Goal: Task Accomplishment & Management: Manage account settings

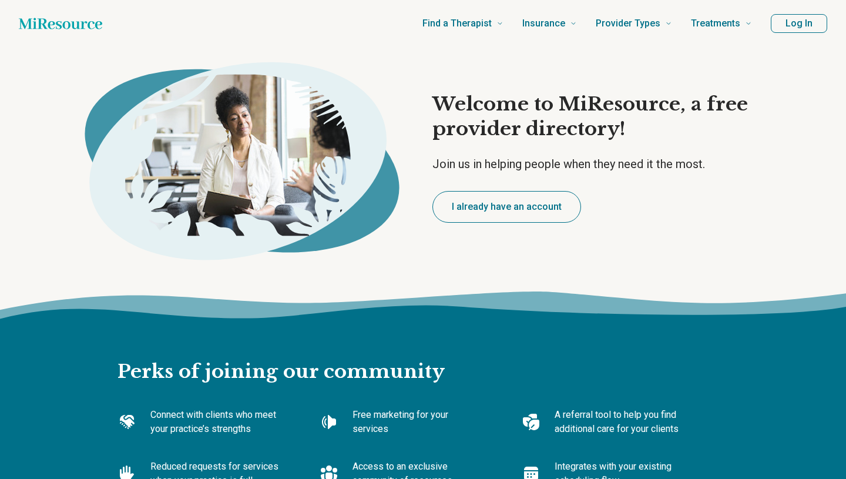
type textarea "*"
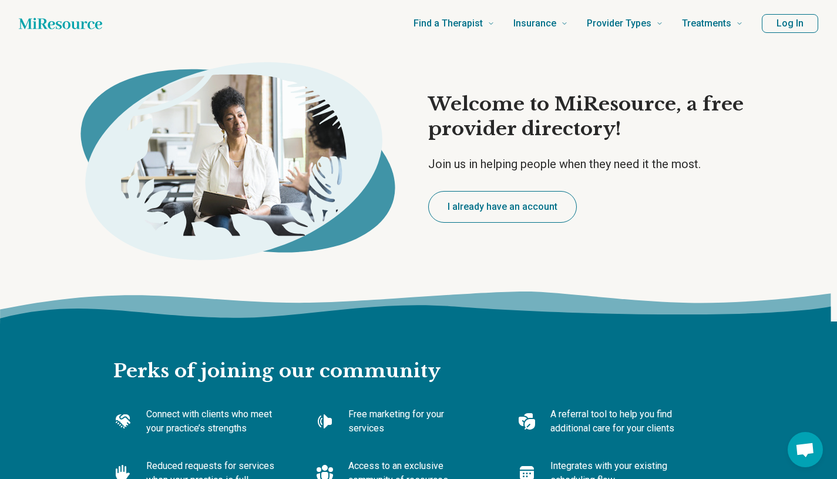
click at [473, 211] on button "I already have an account" at bounding box center [502, 207] width 149 height 32
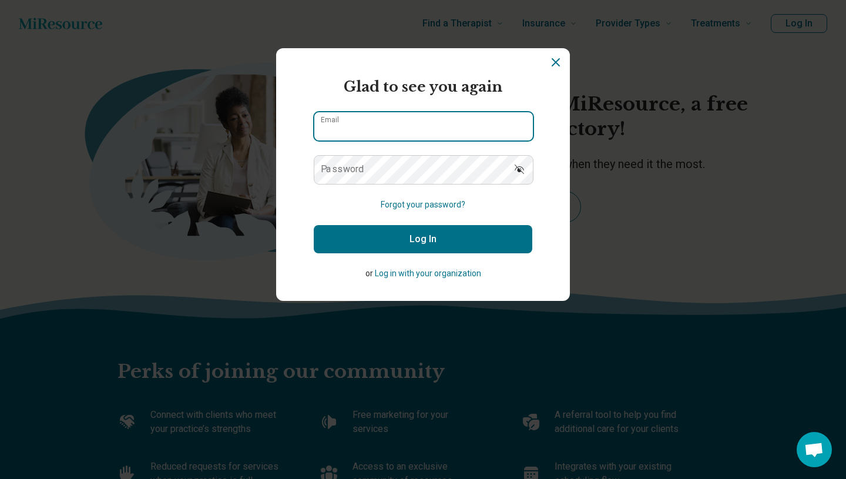
type input "**********"
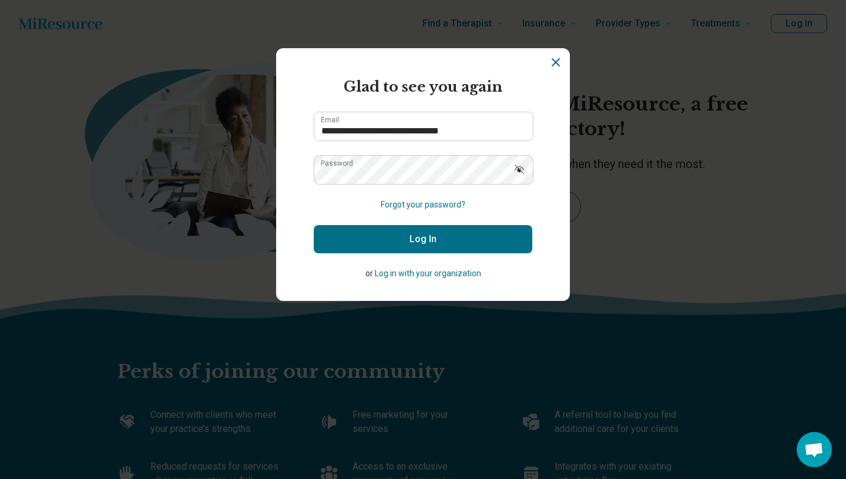
click at [440, 242] on button "Log In" at bounding box center [423, 239] width 218 height 28
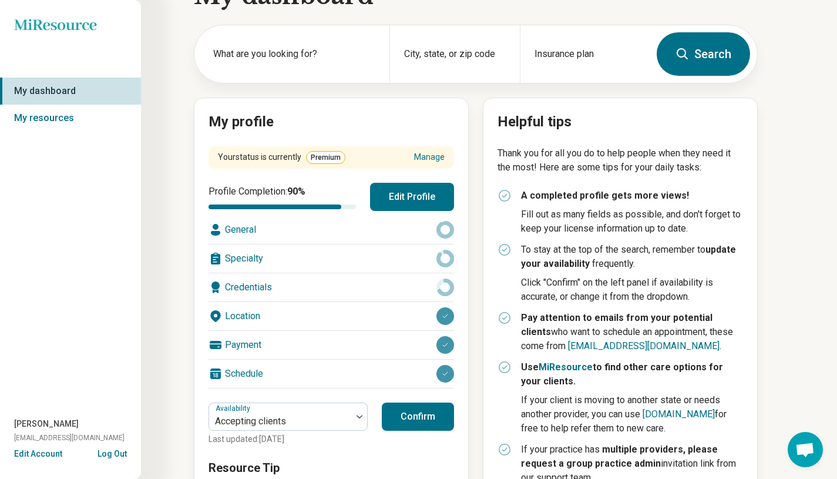
scroll to position [126, 0]
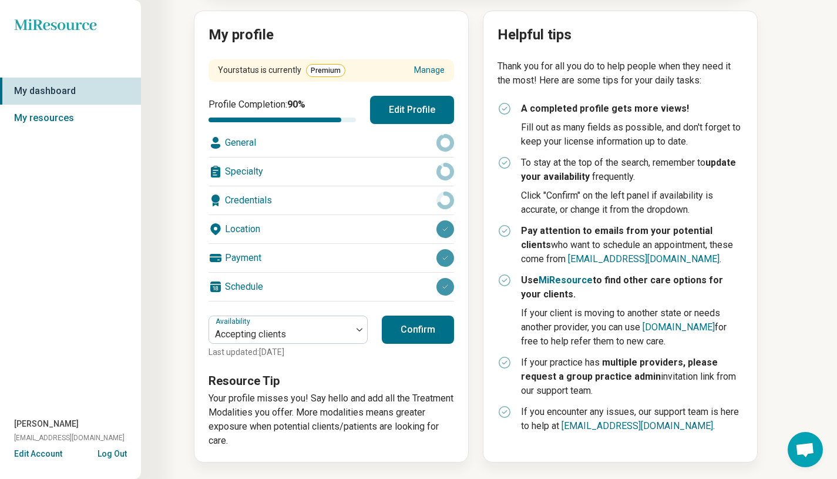
click at [418, 329] on button "Confirm" at bounding box center [418, 329] width 72 height 28
click at [266, 198] on div "Credentials" at bounding box center [330, 200] width 245 height 28
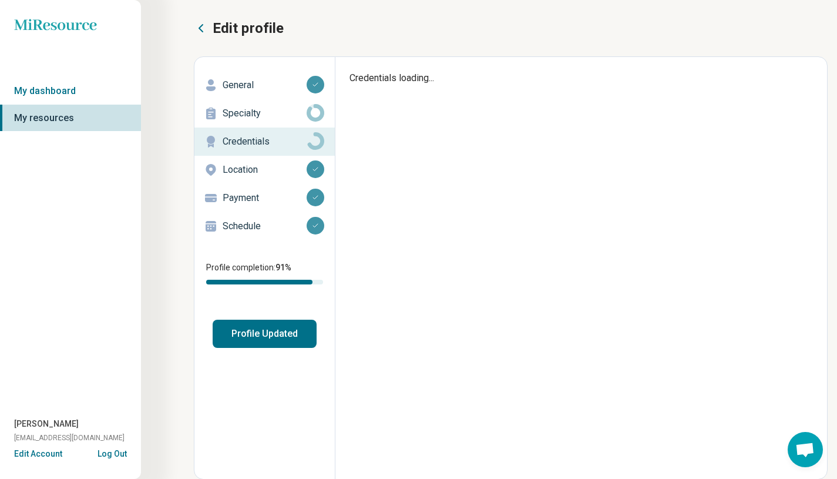
type textarea "*"
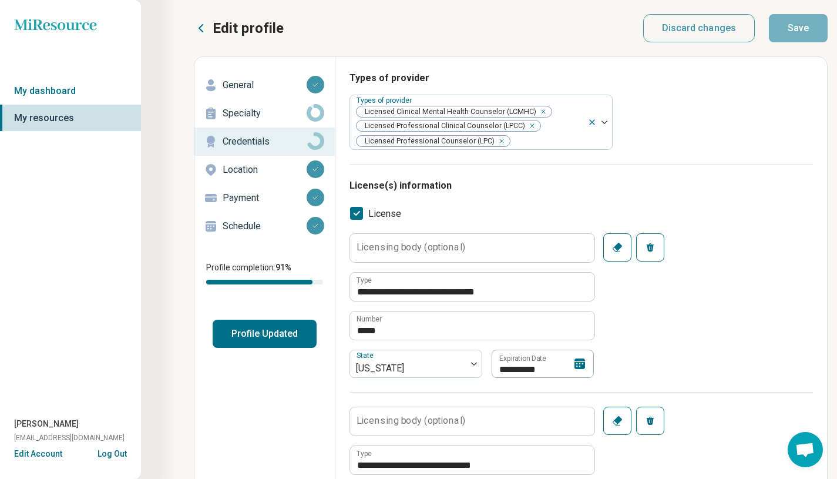
click at [287, 330] on button "Profile Updated" at bounding box center [265, 333] width 104 height 28
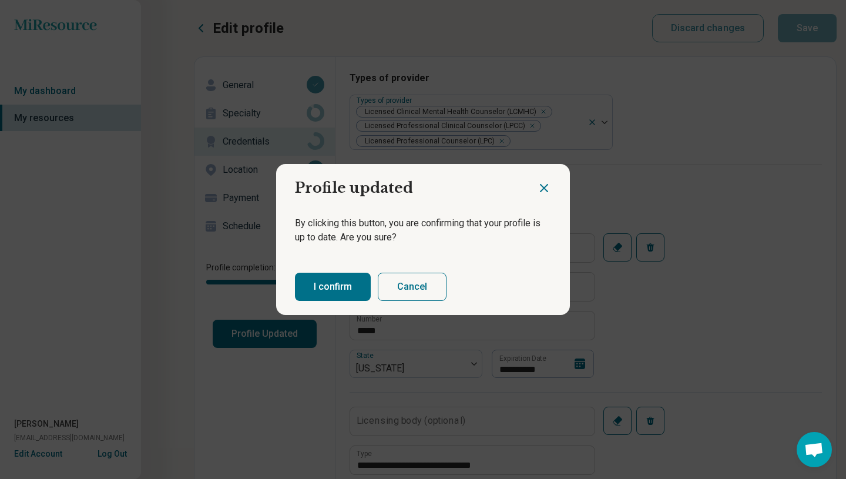
click at [329, 274] on button "I confirm" at bounding box center [333, 286] width 76 height 28
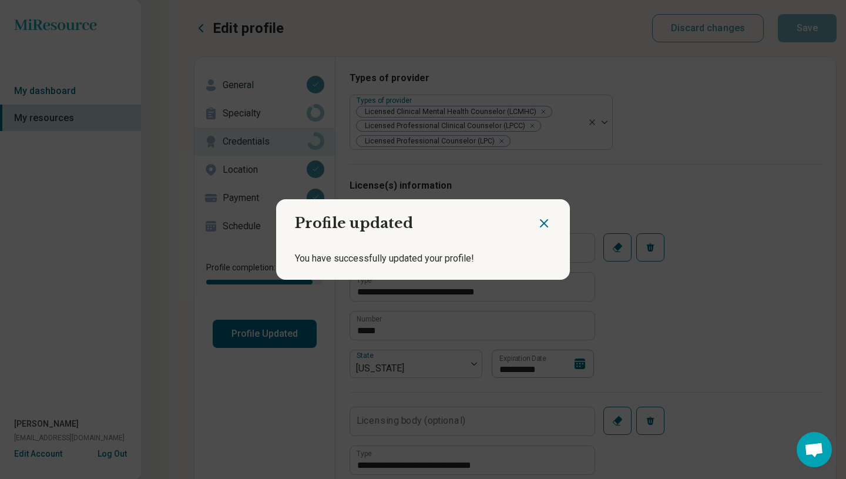
click at [547, 218] on icon "Close dialog" at bounding box center [544, 223] width 14 height 14
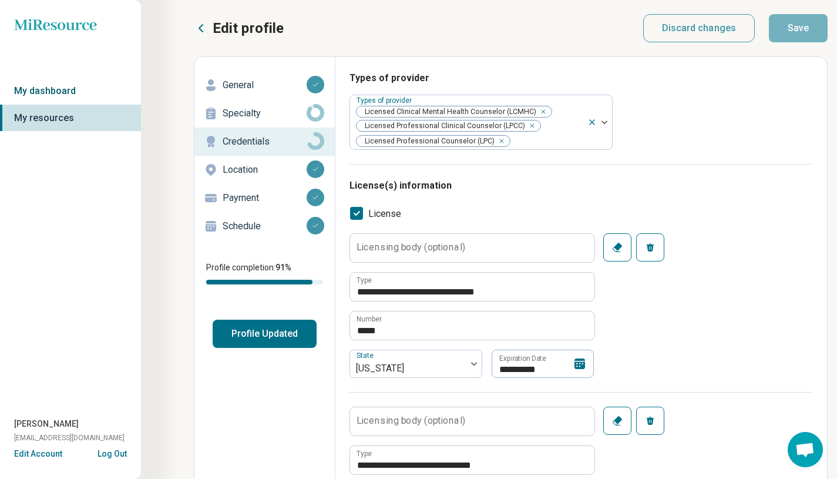
click at [39, 85] on link "My dashboard" at bounding box center [70, 91] width 141 height 27
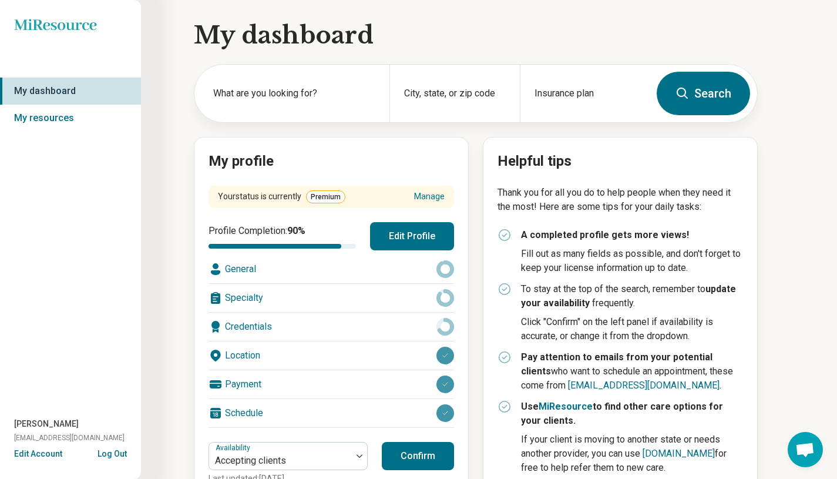
scroll to position [126, 0]
